Goal: Information Seeking & Learning: Learn about a topic

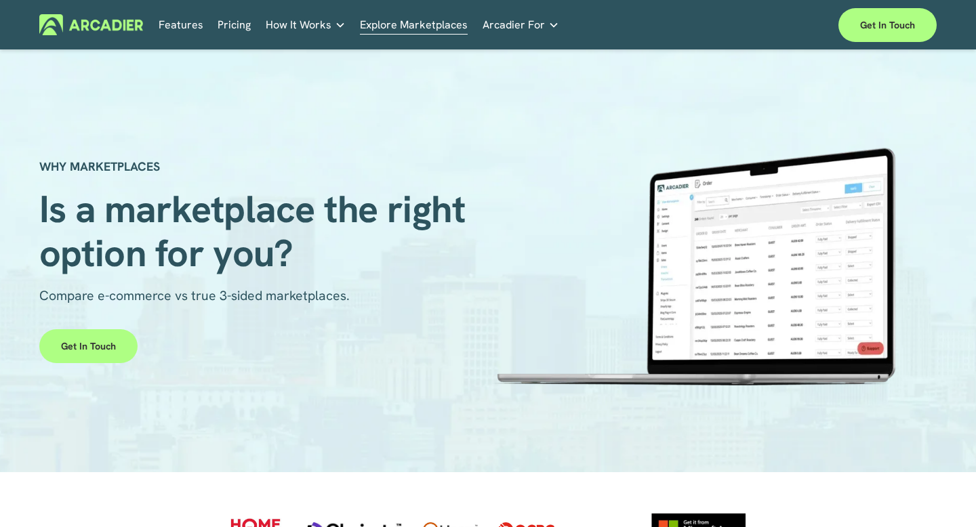
click at [182, 26] on link "Features" at bounding box center [181, 24] width 45 height 21
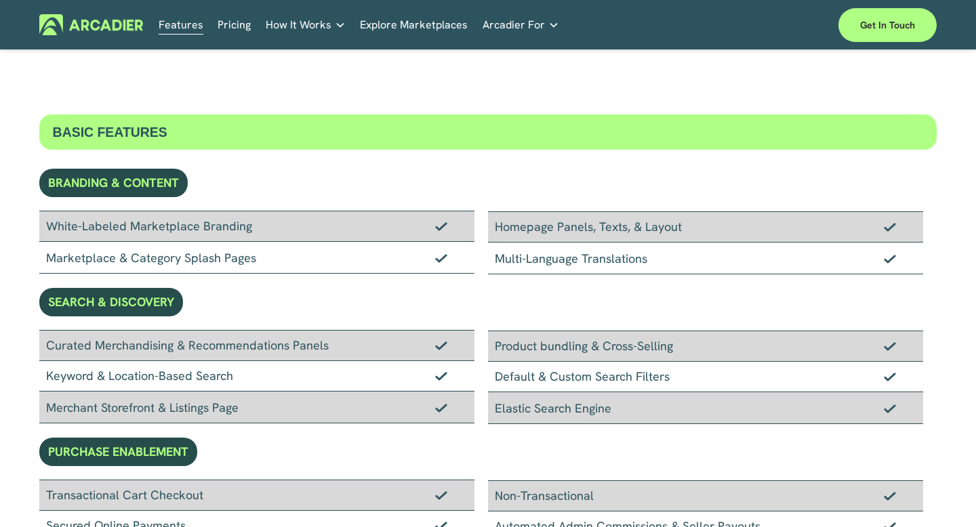
click at [229, 30] on link "Pricing" at bounding box center [234, 24] width 33 height 21
